Goal: Information Seeking & Learning: Check status

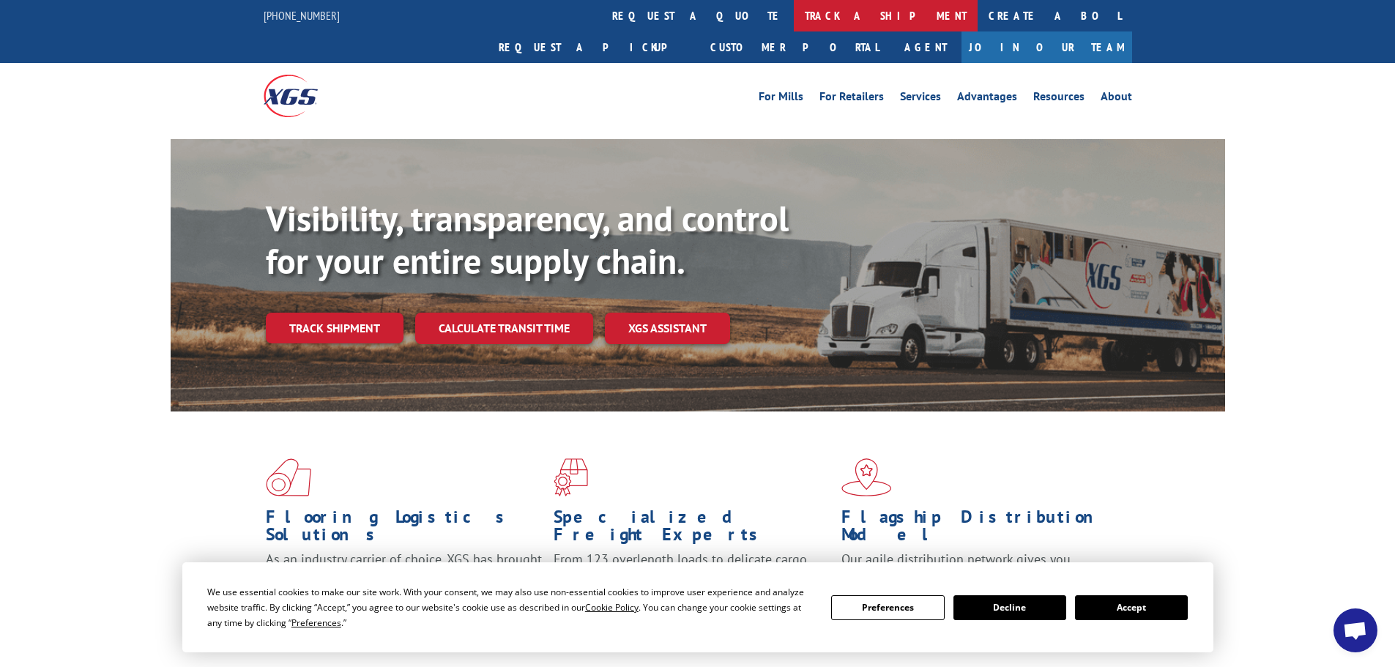
click at [794, 18] on link "track a shipment" at bounding box center [886, 15] width 184 height 31
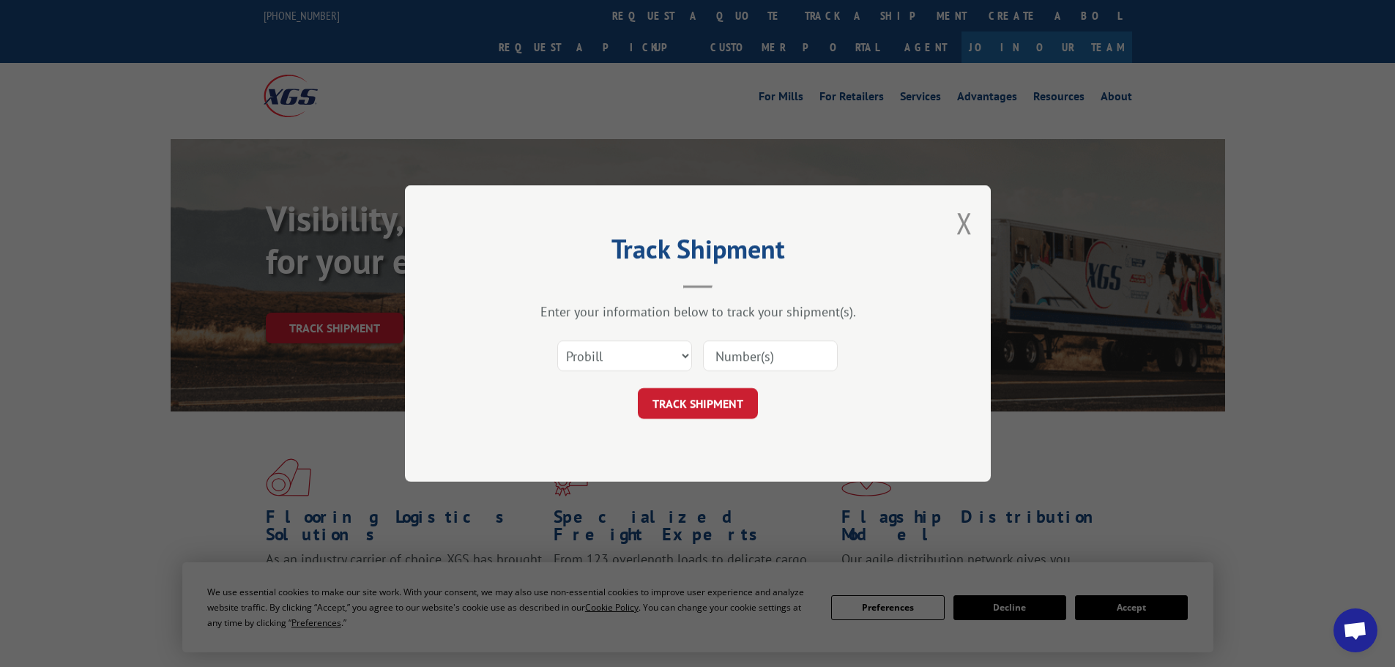
click at [739, 356] on input at bounding box center [770, 356] width 135 height 31
paste input "16755187"
type input "16755187"
click at [696, 406] on button "TRACK SHIPMENT" at bounding box center [698, 403] width 120 height 31
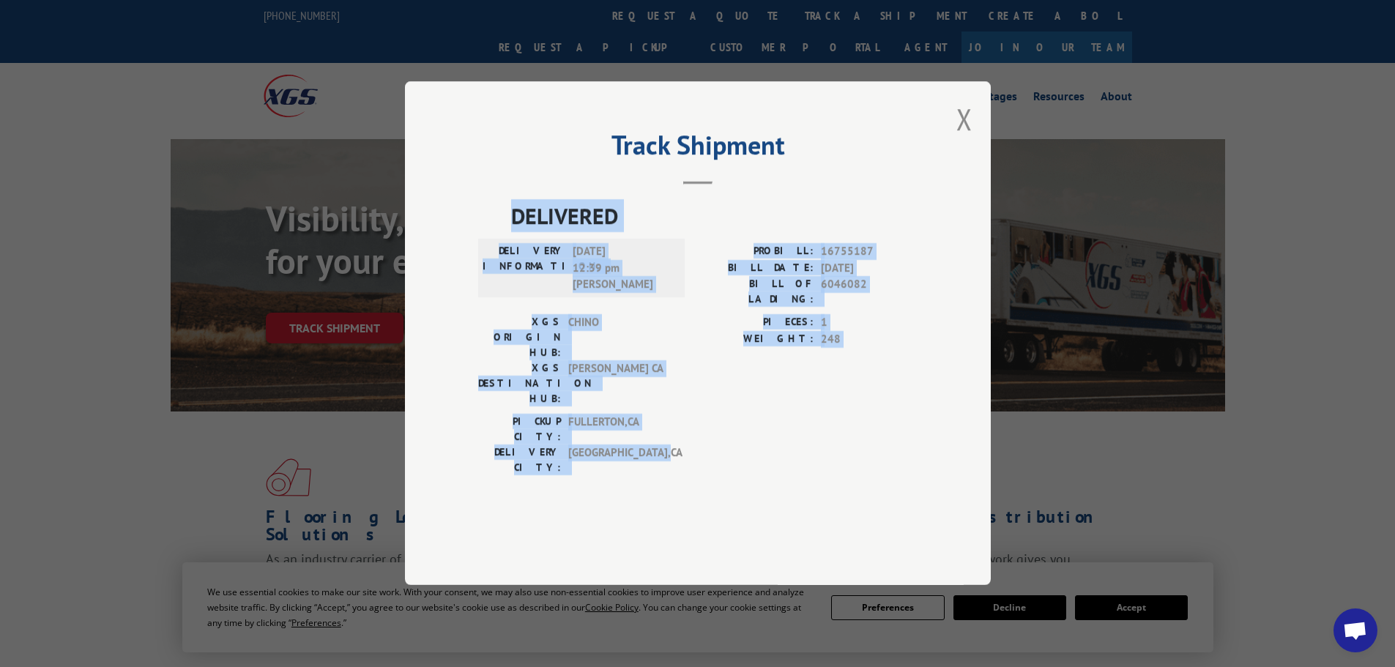
drag, startPoint x: 503, startPoint y: 248, endPoint x: 604, endPoint y: 396, distance: 178.6
click at [672, 422] on div "DELIVERED DELIVERY INFORMATION: [DATE] 12:39 pm [PERSON_NAME]: 16755187 BILL DA…" at bounding box center [697, 341] width 439 height 283
copy div "DELIVERED DELIVERY INFORMATION: [DATE] 12:39 pm [PERSON_NAME]: 16755187 BILL DA…"
click at [968, 138] on button "Close modal" at bounding box center [965, 119] width 16 height 39
